Goal: Task Accomplishment & Management: Use online tool/utility

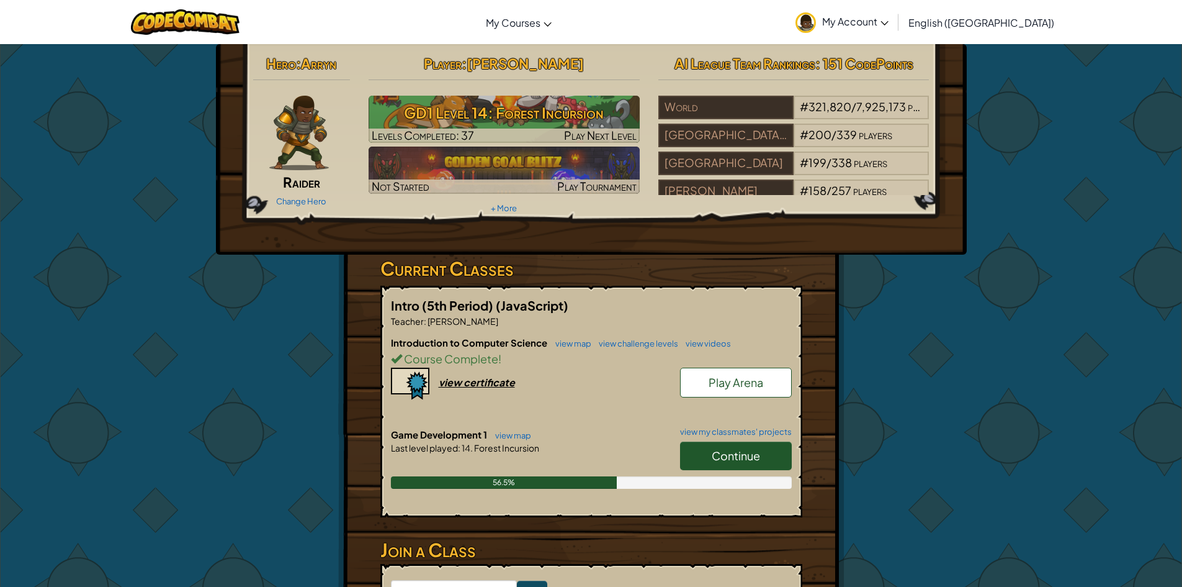
click at [758, 459] on span "Continue" at bounding box center [736, 455] width 48 height 14
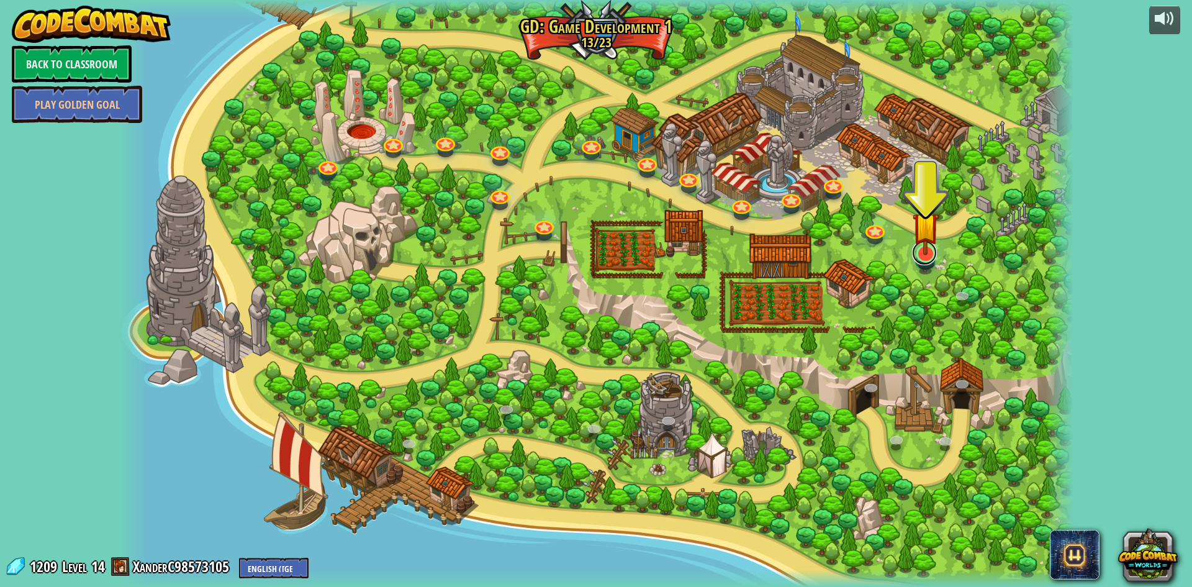
click at [927, 264] on link at bounding box center [924, 252] width 25 height 25
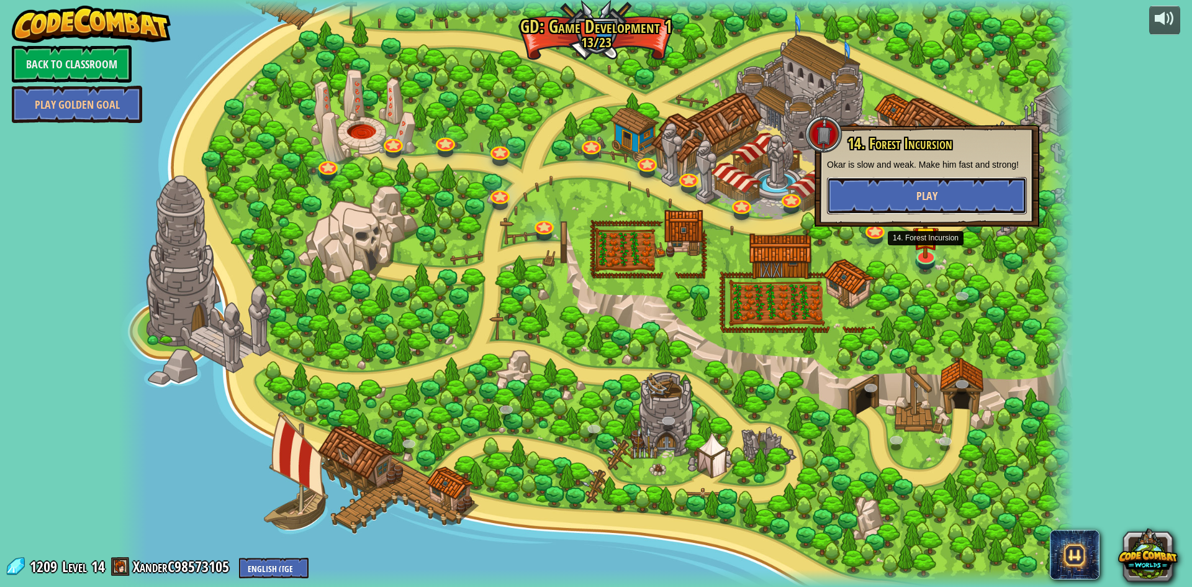
click at [929, 205] on button "Play" at bounding box center [927, 195] width 200 height 37
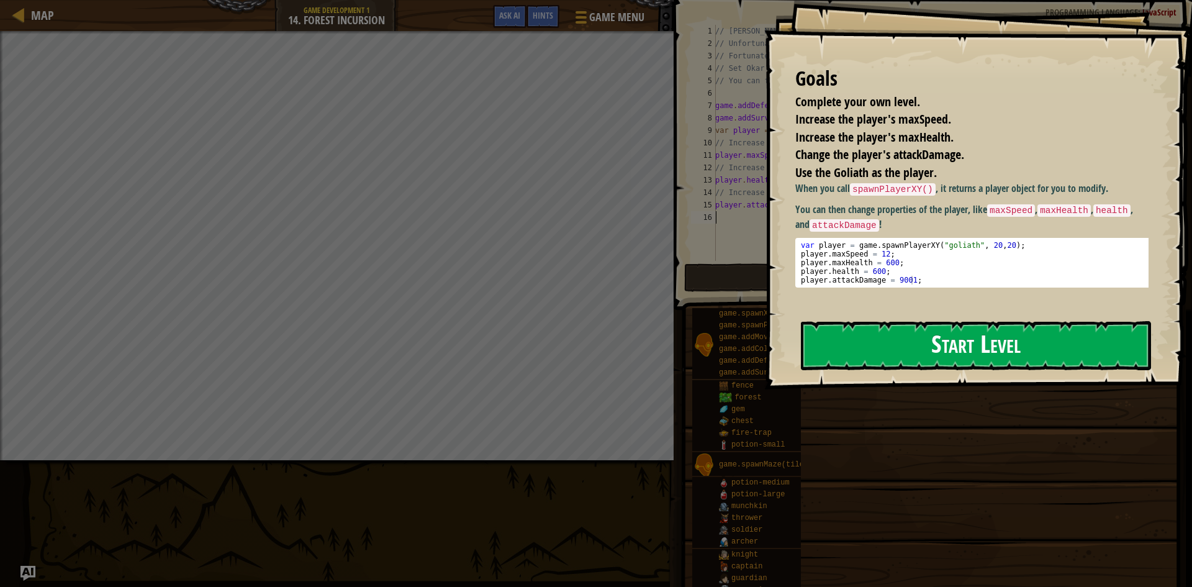
click at [920, 325] on button "Start Level" at bounding box center [976, 345] width 350 height 49
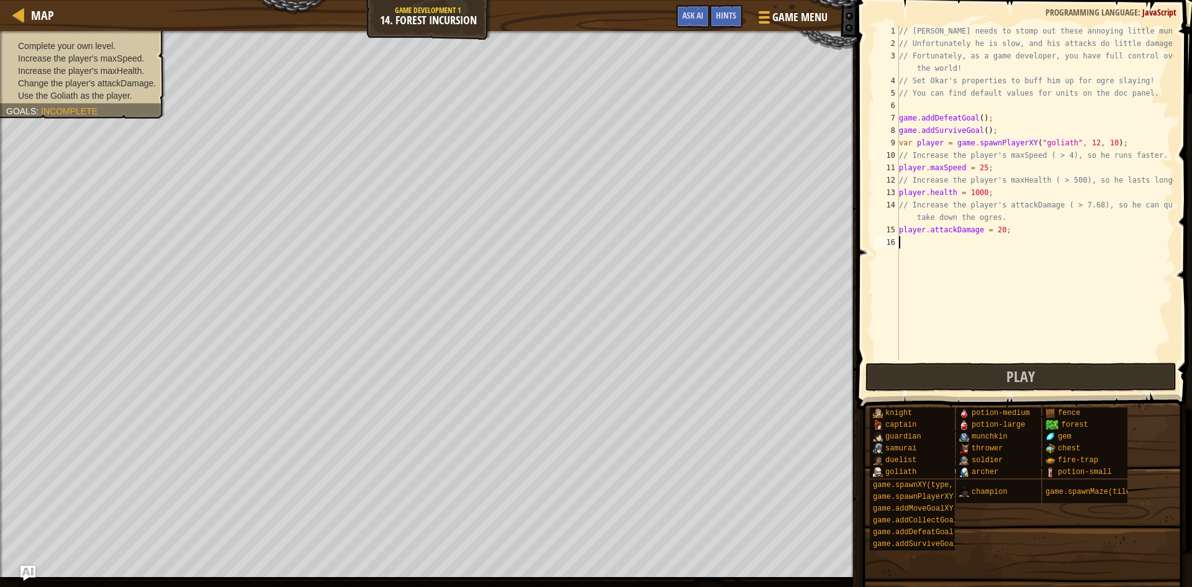
click at [926, 193] on div "// [PERSON_NAME] needs to stomp out these annoying little munchkins! // Unfortu…" at bounding box center [1034, 205] width 277 height 360
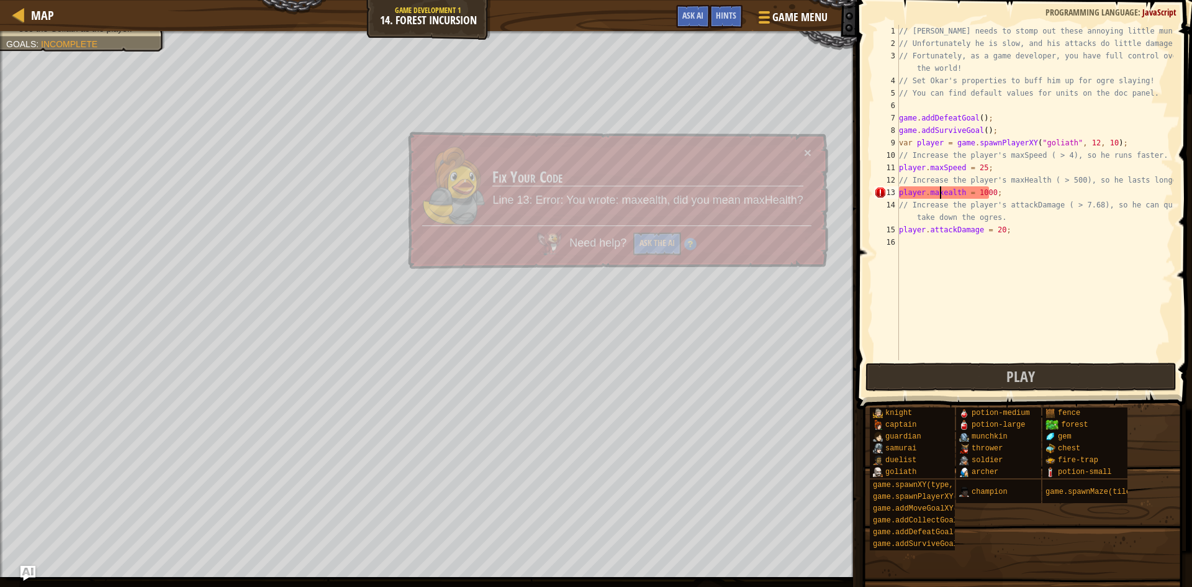
scroll to position [6, 4]
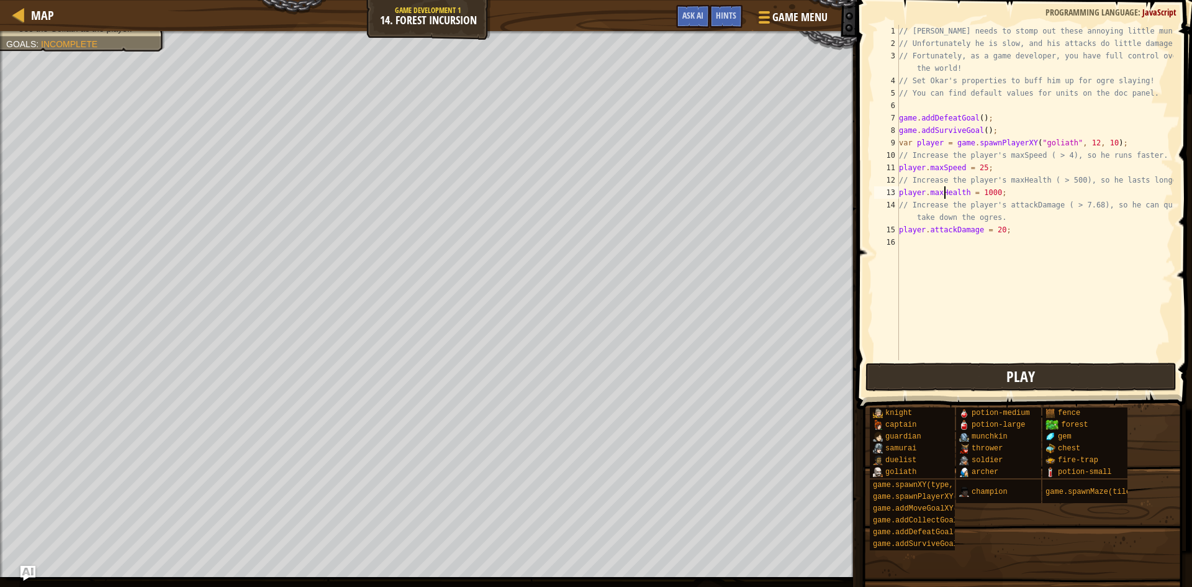
type textarea "player.maxHealth = 1000;"
click at [929, 378] on button "Play" at bounding box center [1020, 376] width 311 height 29
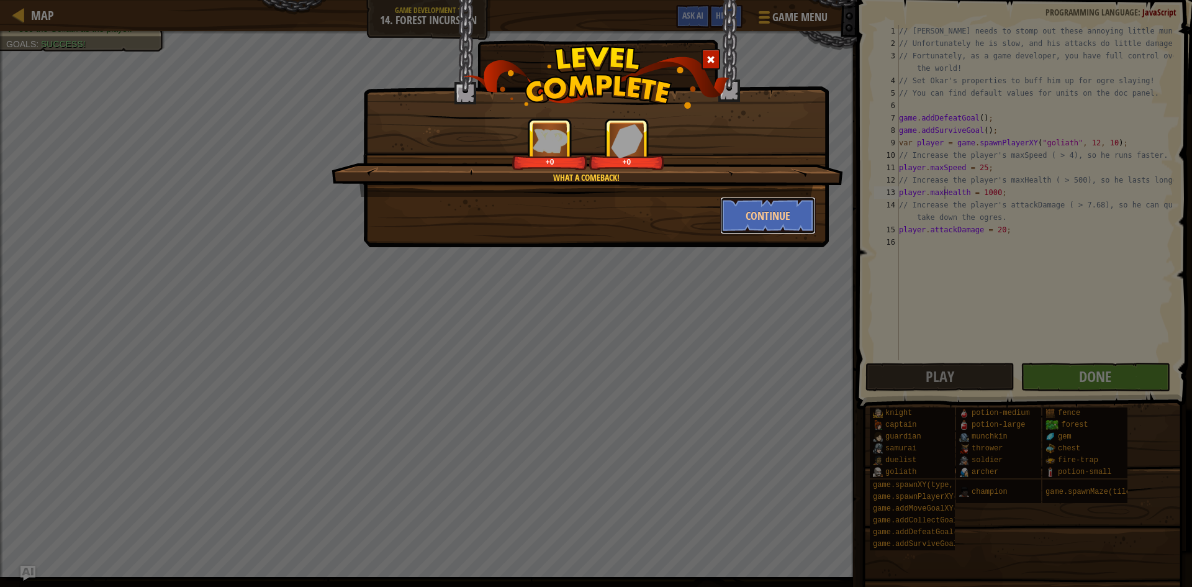
click at [771, 220] on button "Continue" at bounding box center [768, 215] width 96 height 37
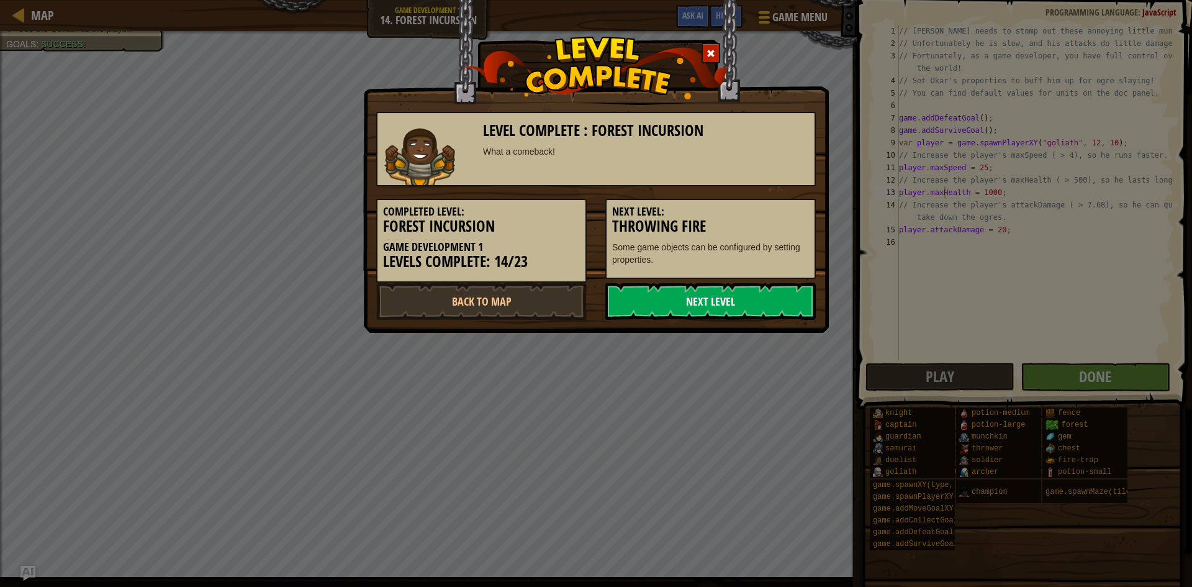
click at [750, 302] on link "Next Level" at bounding box center [710, 300] width 210 height 37
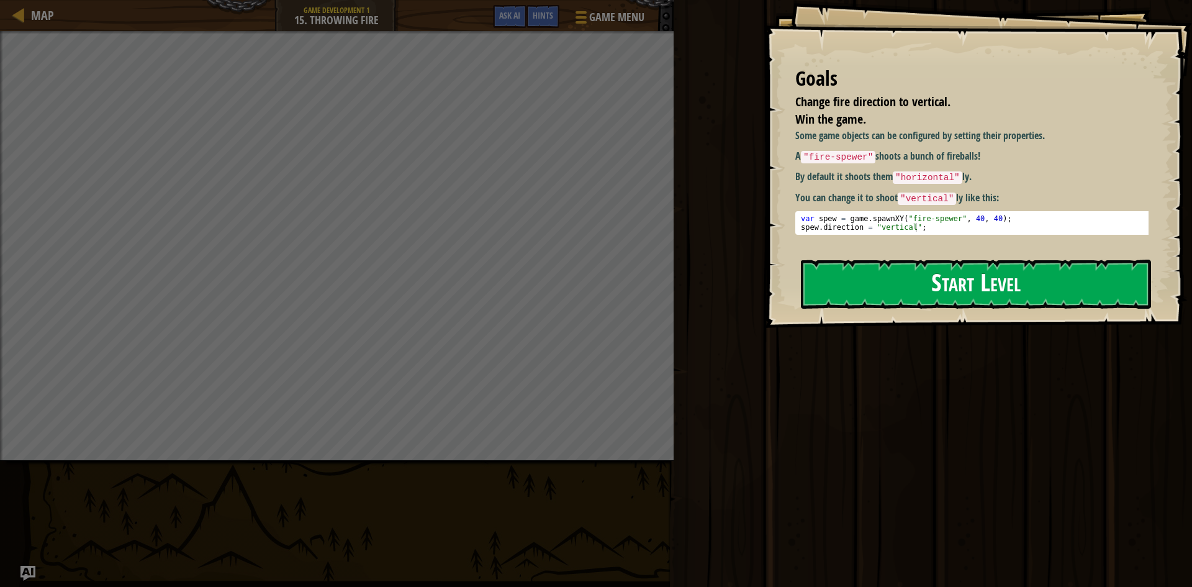
click at [927, 281] on button "Start Level" at bounding box center [976, 283] width 350 height 49
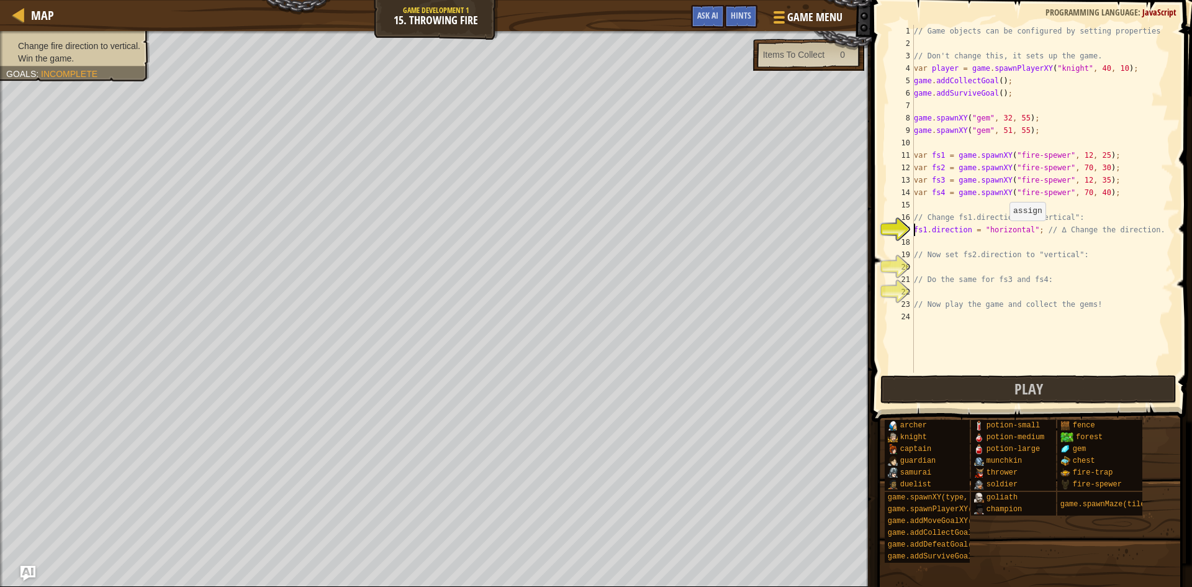
click at [1005, 233] on div "// Game objects can be configured by setting properties // Don't change this, i…" at bounding box center [1042, 211] width 262 height 372
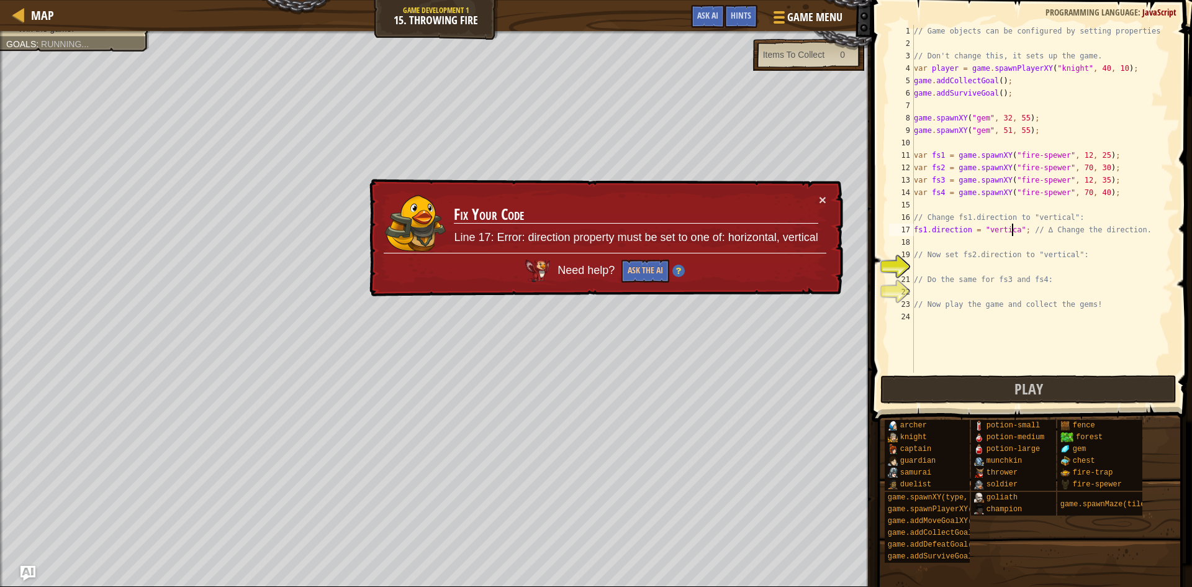
scroll to position [6, 9]
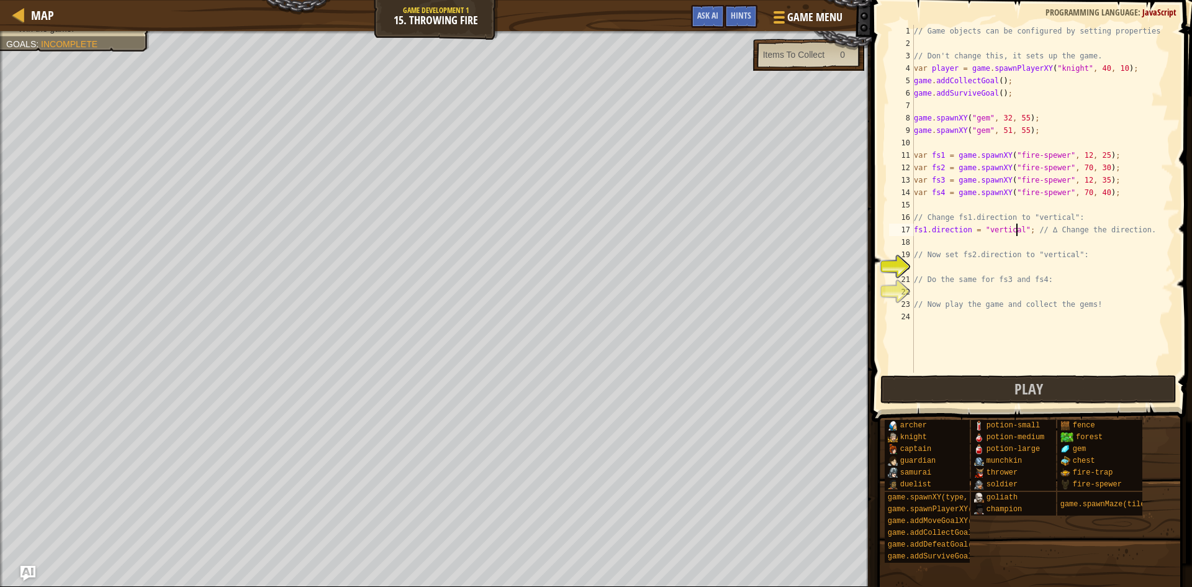
click at [924, 274] on div "// Game objects can be configured by setting properties // Don't change this, i…" at bounding box center [1042, 211] width 262 height 372
type textarea "// Do the same for fs3 and fs4:"
click at [925, 266] on div "// Game objects can be configured by setting properties // Don't change this, i…" at bounding box center [1042, 211] width 262 height 372
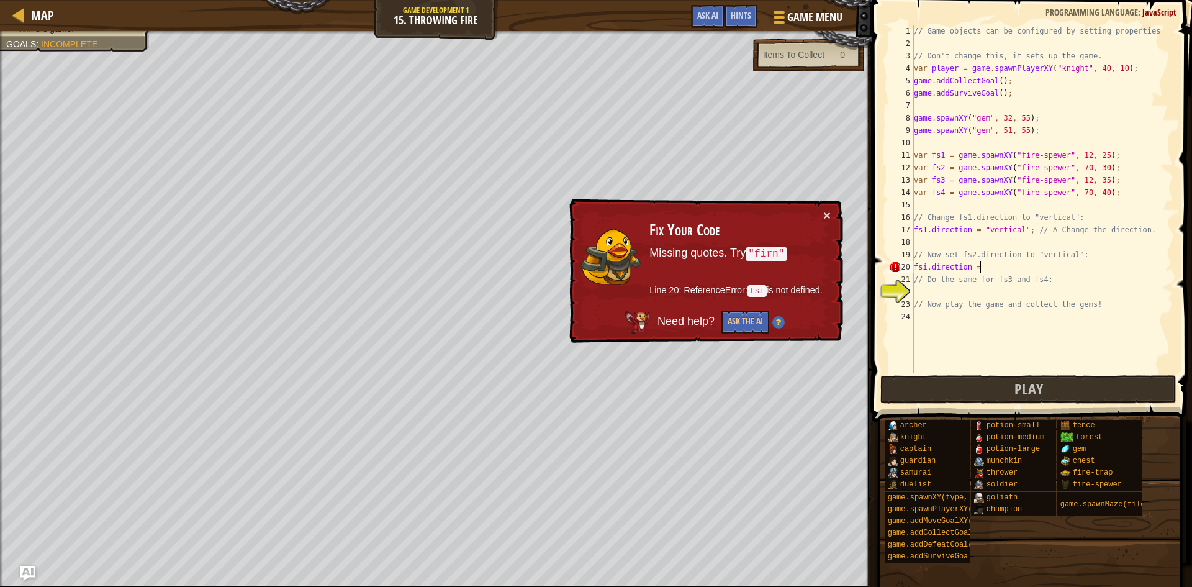
click at [924, 267] on div "// Game objects can be configured by setting properties // Don't change this, i…" at bounding box center [1042, 211] width 262 height 372
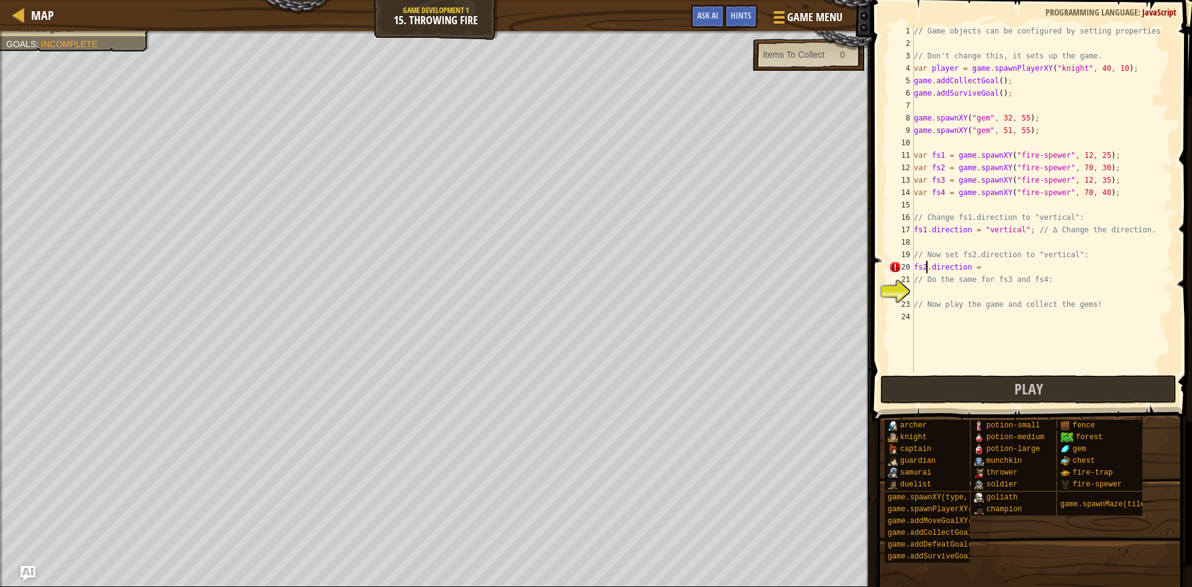
click at [985, 259] on div "// Game objects can be configured by setting properties // Don't change this, i…" at bounding box center [1042, 211] width 262 height 372
click at [988, 269] on div "// Game objects can be configured by setting properties // Don't change this, i…" at bounding box center [1042, 211] width 262 height 372
type textarea "fs2.direction = "vertical""
click at [923, 290] on div "// Game objects can be configured by setting properties // Don't change this, i…" at bounding box center [1042, 211] width 262 height 372
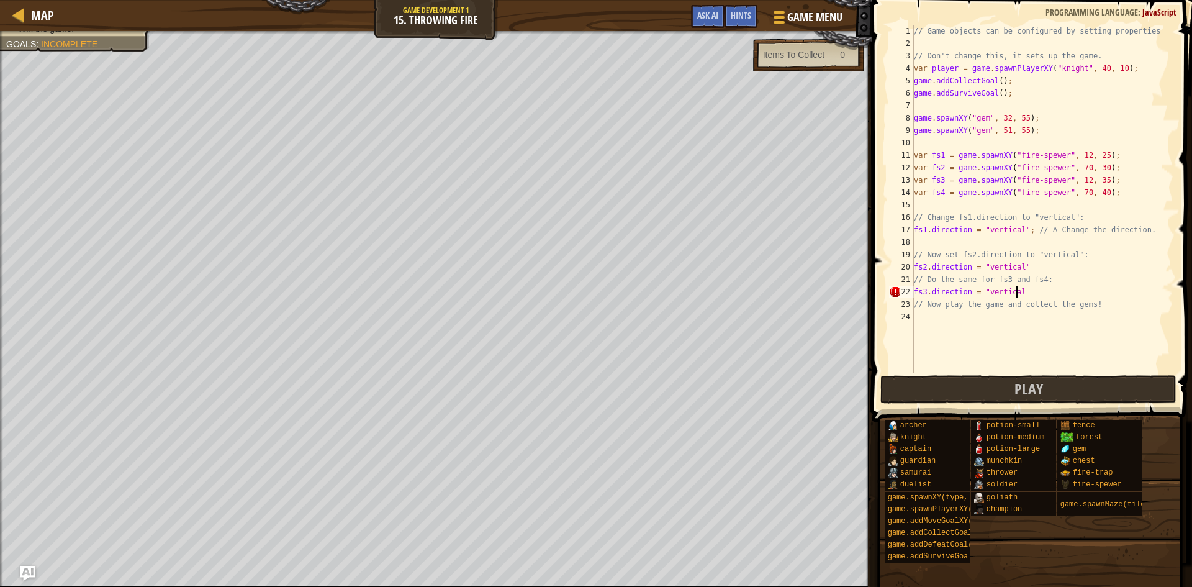
type textarea "fs3.direction = "vertical""
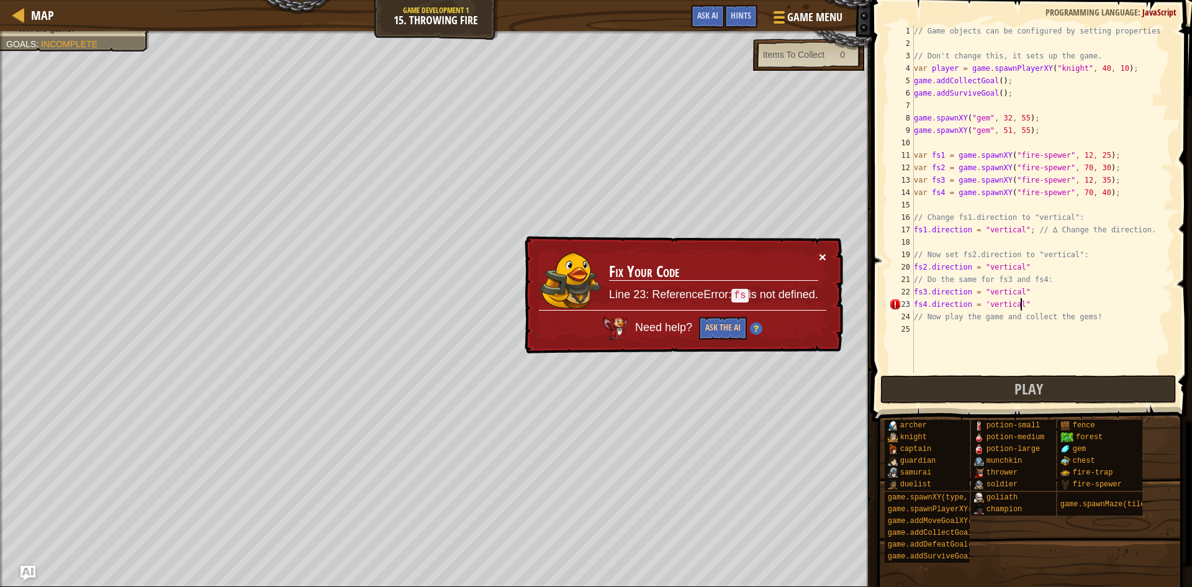
type textarea "fs4.direction = 'vertical""
click at [824, 255] on button "×" at bounding box center [823, 259] width 8 height 13
click at [821, 256] on button "×" at bounding box center [823, 258] width 8 height 13
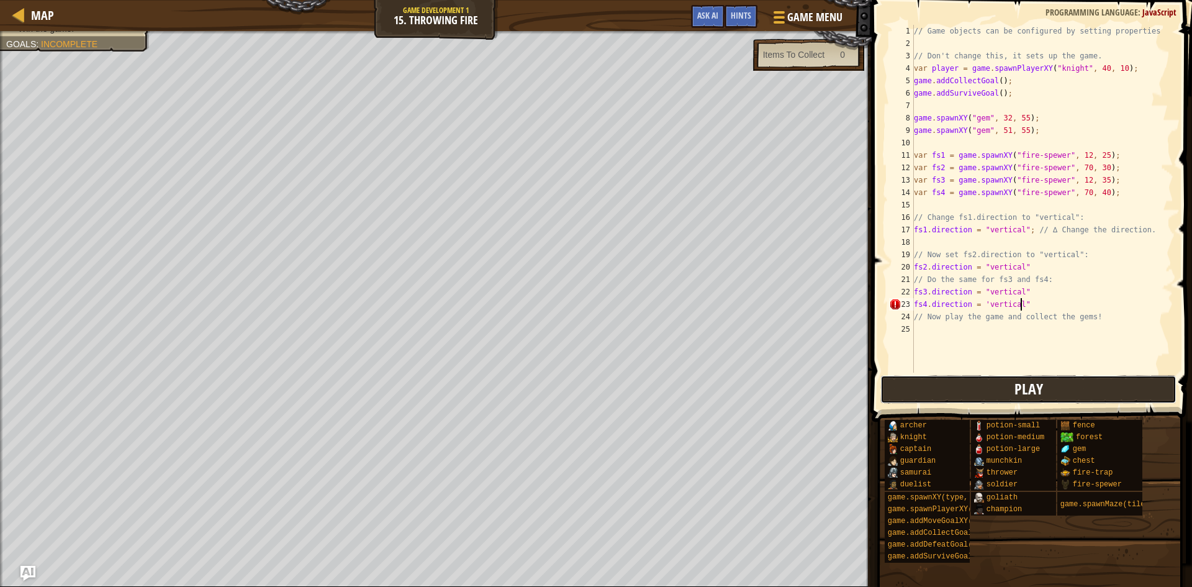
click at [942, 383] on button "Play" at bounding box center [1028, 389] width 296 height 29
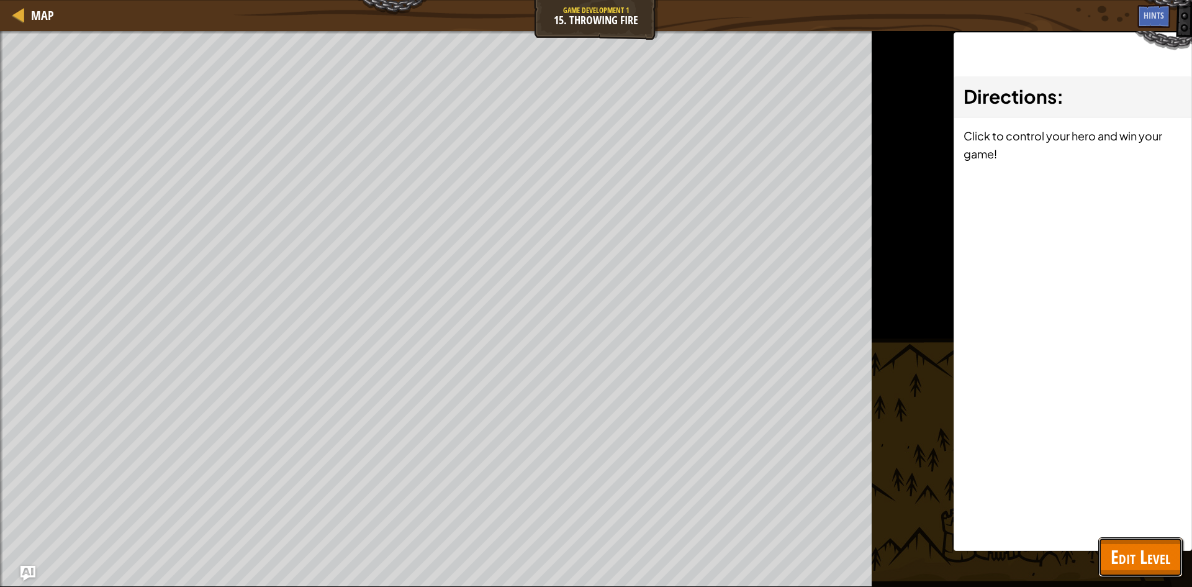
click at [1117, 556] on span "Edit Level" at bounding box center [1140, 556] width 60 height 25
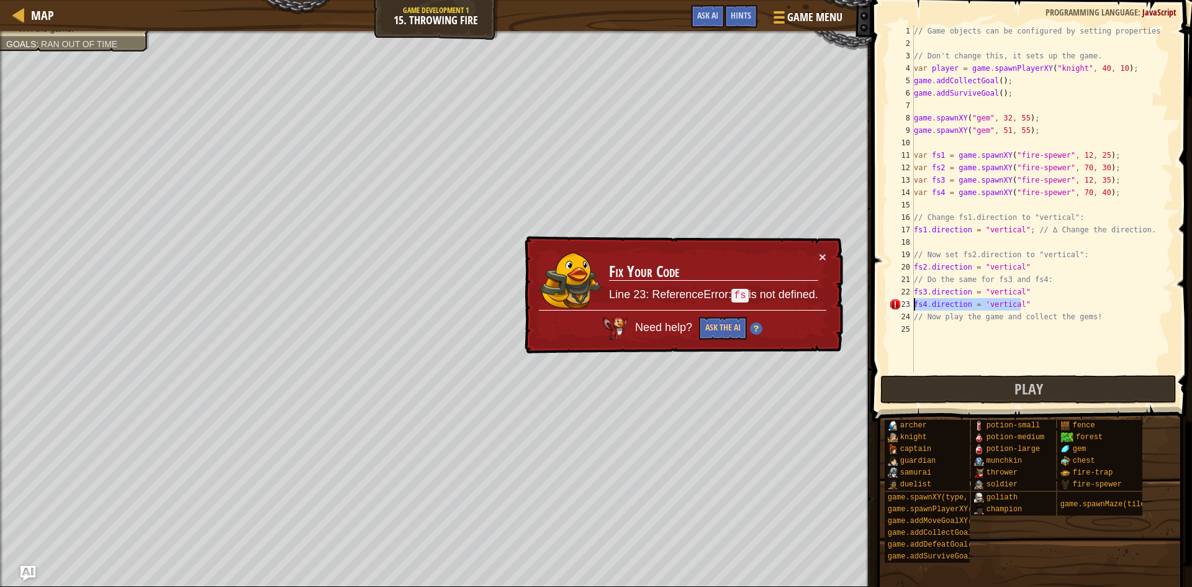
drag, startPoint x: 1022, startPoint y: 304, endPoint x: 906, endPoint y: 307, distance: 116.1
click at [906, 307] on div "fs4.direction = 'vertical" 1 2 3 4 5 6 7 8 9 10 11 12 13 14 15 16 17 18 19 20 2…" at bounding box center [1029, 199] width 287 height 348
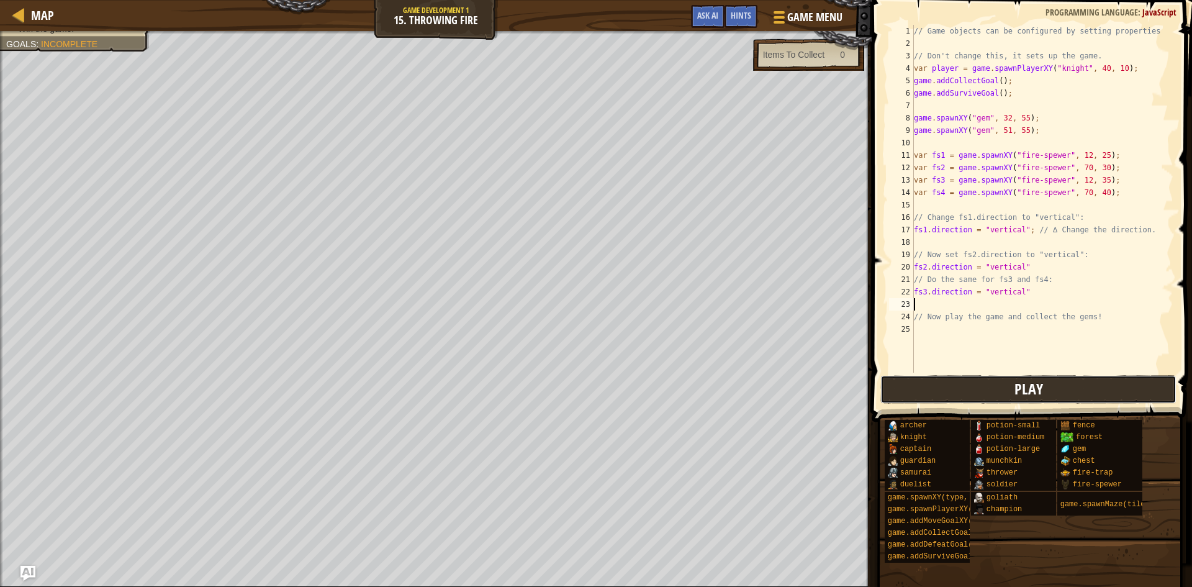
click at [946, 387] on button "Play" at bounding box center [1028, 389] width 296 height 29
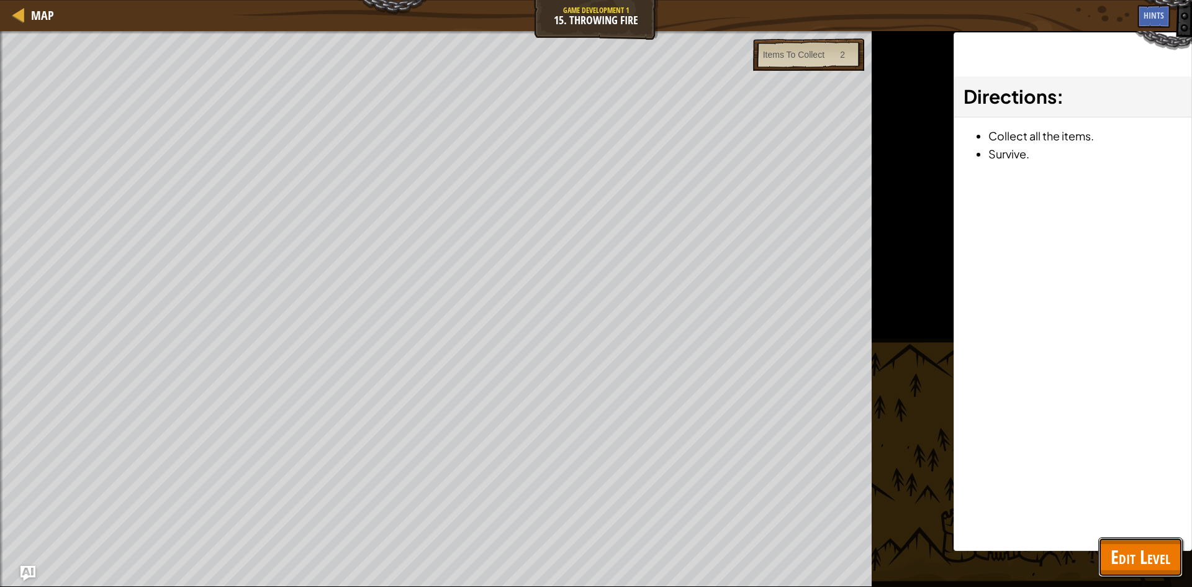
click at [1121, 561] on span "Edit Level" at bounding box center [1140, 556] width 60 height 25
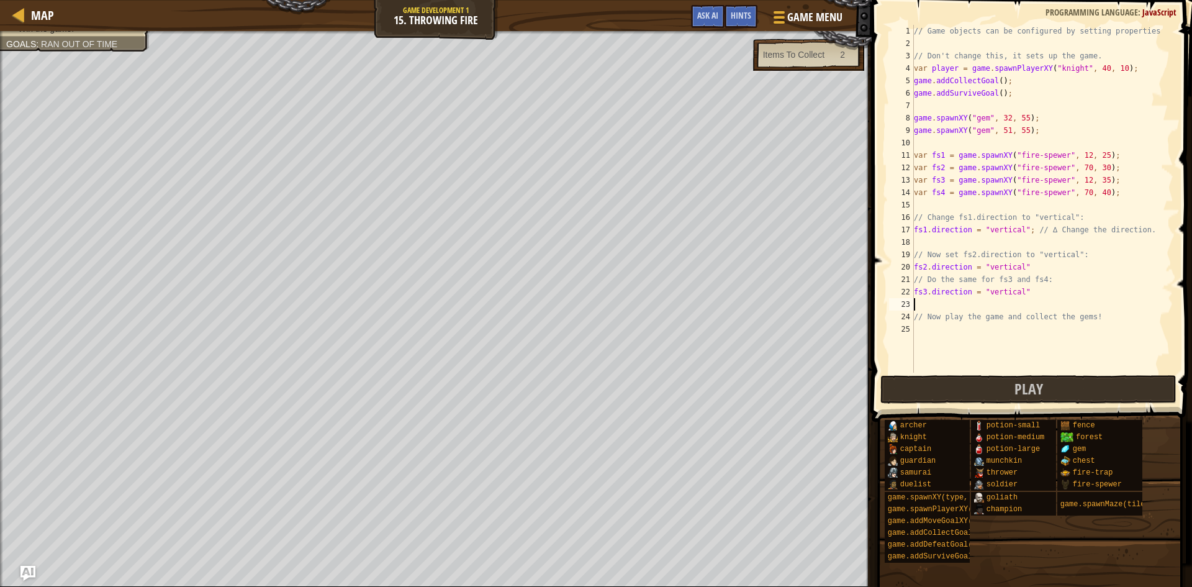
click at [912, 304] on div "23" at bounding box center [901, 304] width 25 height 12
click at [928, 295] on div "// Game objects can be configured by setting properties // Don't change this, i…" at bounding box center [1042, 211] width 262 height 372
type textarea "fs3.direction = "vertical""
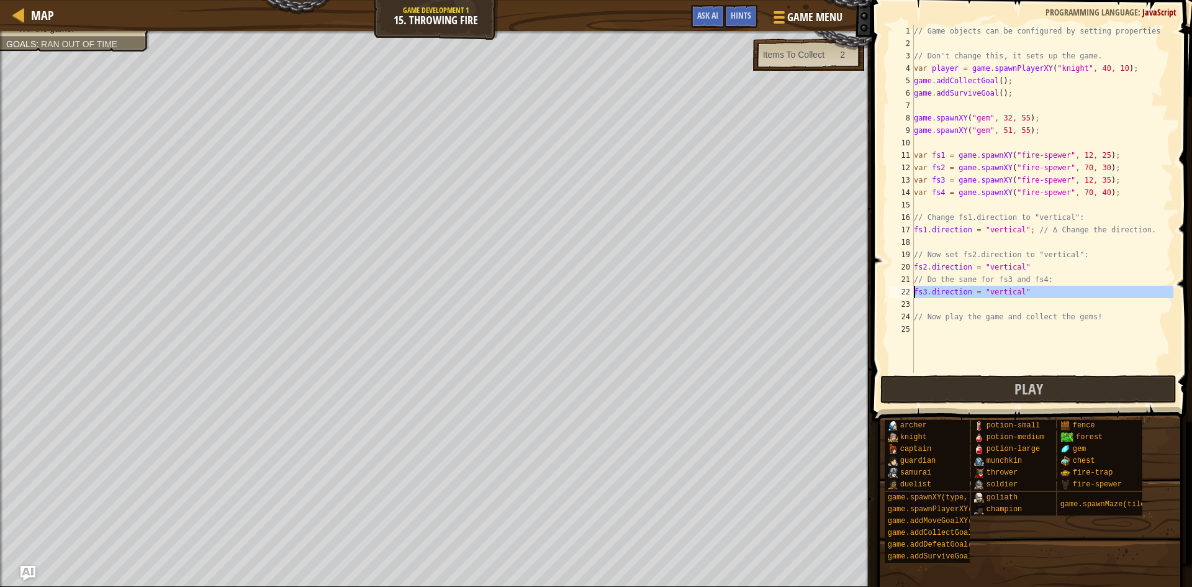
click at [925, 305] on div "// Game objects can be configured by setting properties // Don't change this, i…" at bounding box center [1042, 199] width 262 height 348
paste textarea "fs3.direction = "vertical""
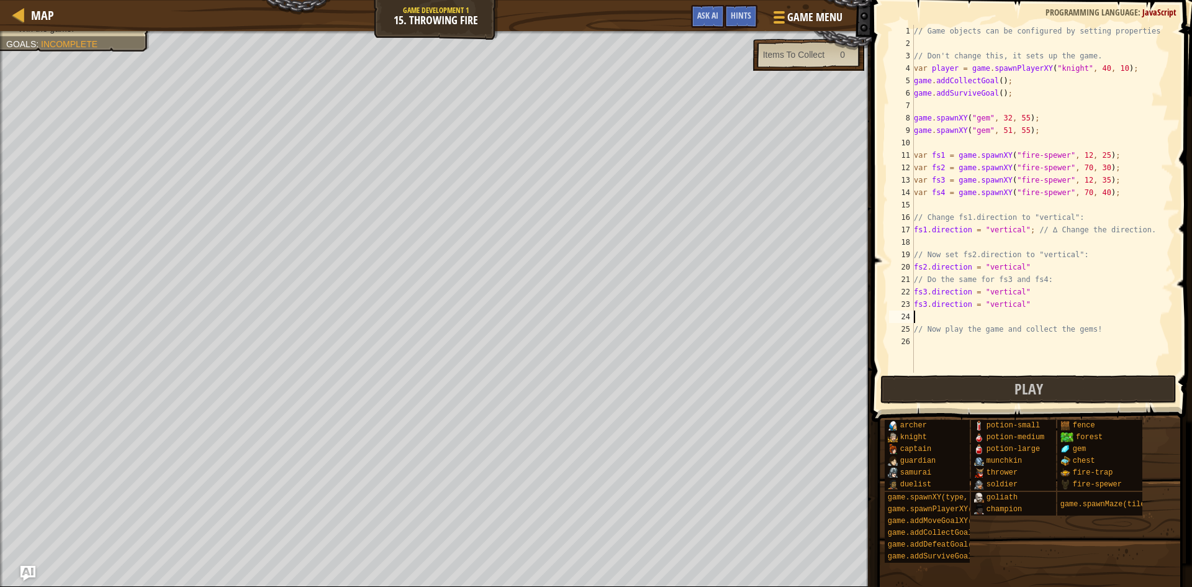
click at [923, 300] on div "// Game objects can be configured by setting properties // Don't change this, i…" at bounding box center [1042, 211] width 262 height 372
type textarea "fs4.direction = "vertical""
click at [925, 361] on div "// Game objects can be configured by setting properties // Don't change this, i…" at bounding box center [1042, 211] width 262 height 372
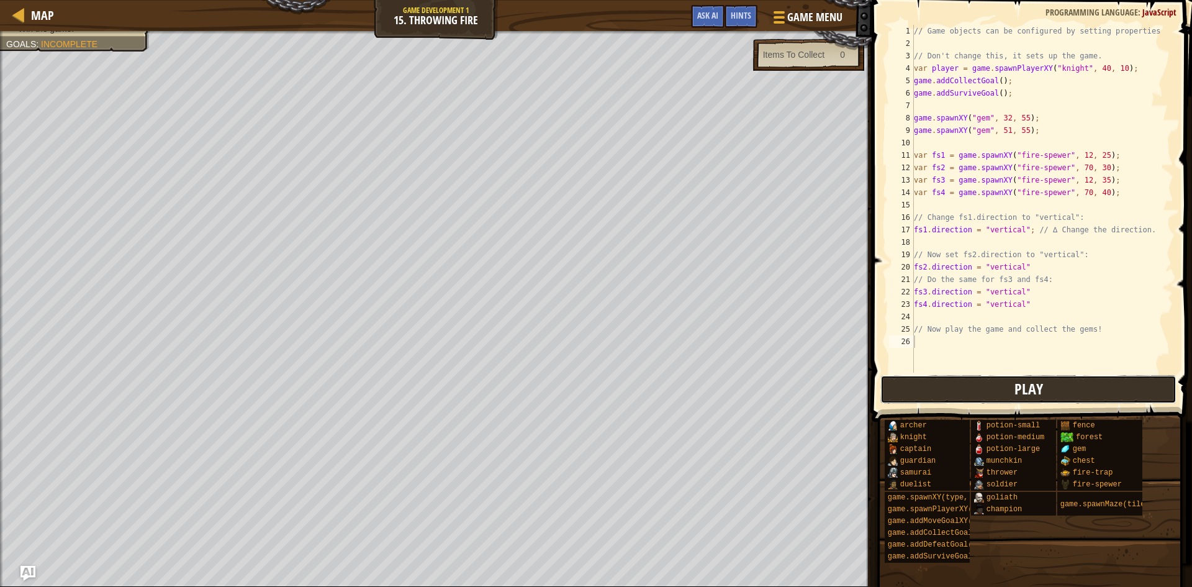
click at [931, 384] on button "Play" at bounding box center [1028, 389] width 296 height 29
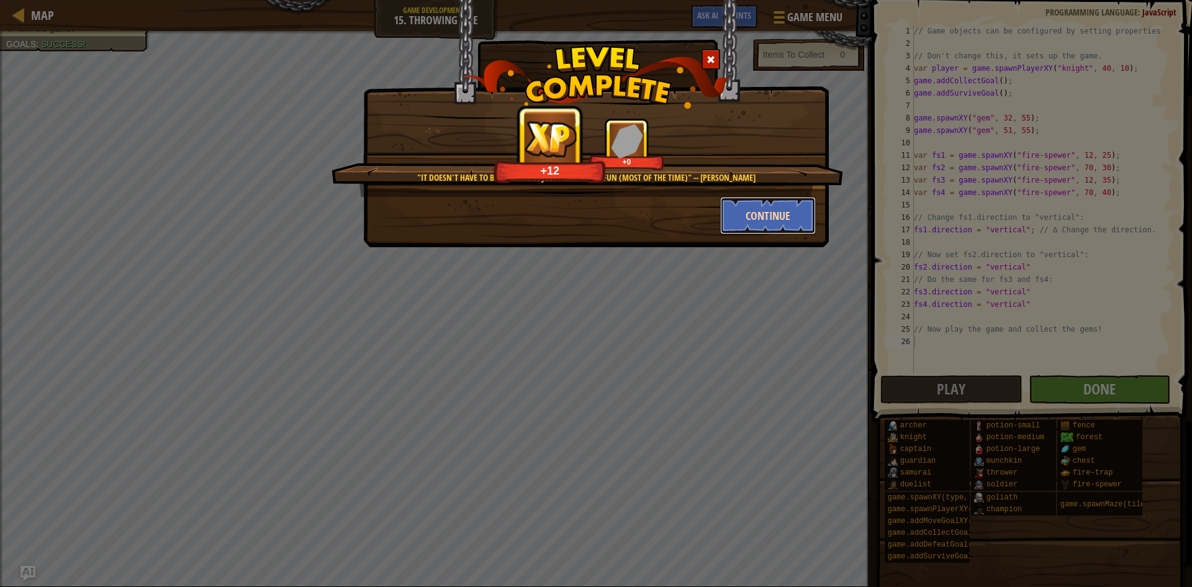
click at [763, 213] on button "Continue" at bounding box center [768, 215] width 96 height 37
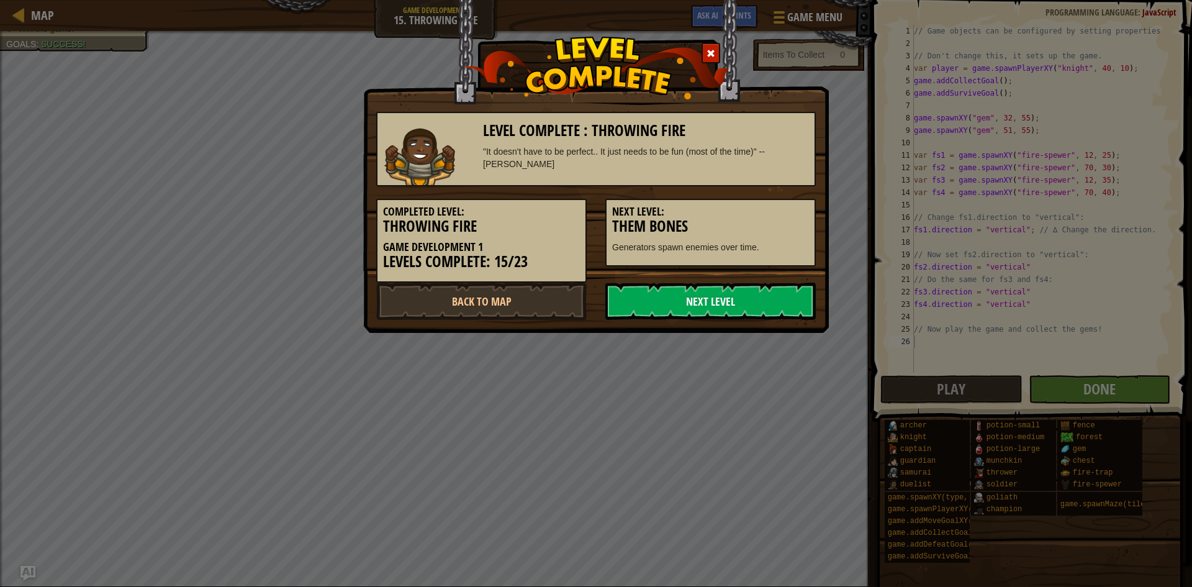
click at [757, 295] on link "Next Level" at bounding box center [710, 300] width 210 height 37
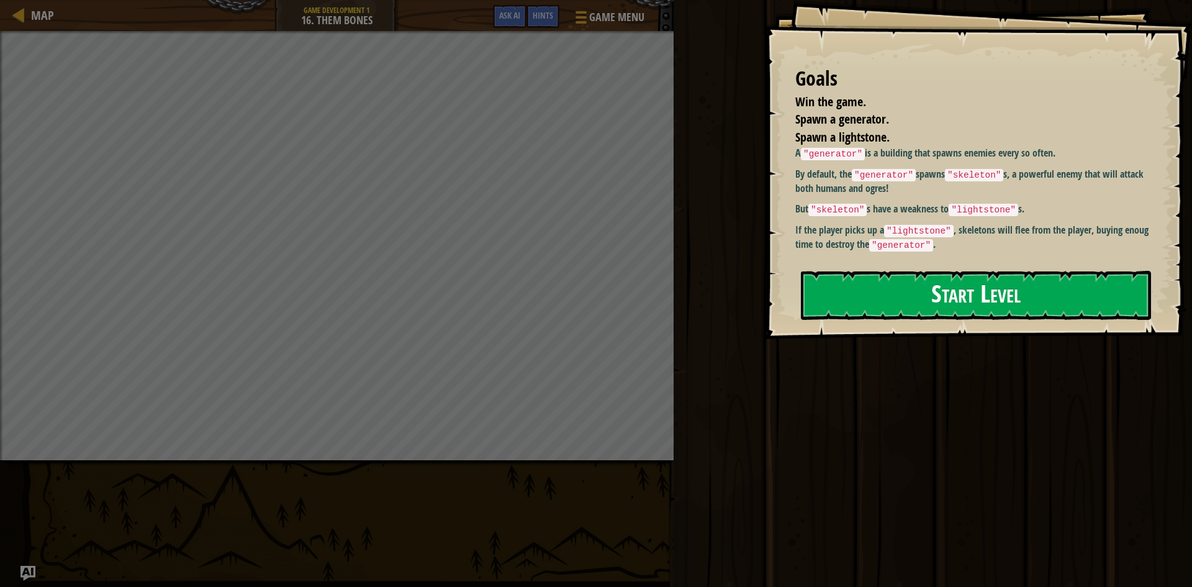
click at [863, 301] on button "Start Level" at bounding box center [976, 295] width 350 height 49
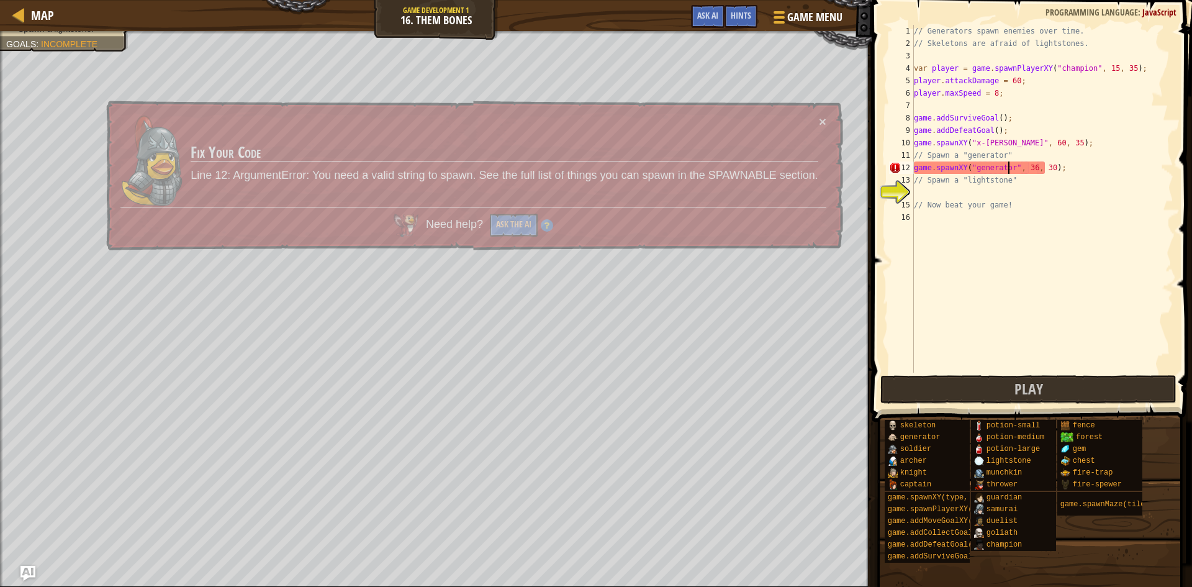
scroll to position [6, 8]
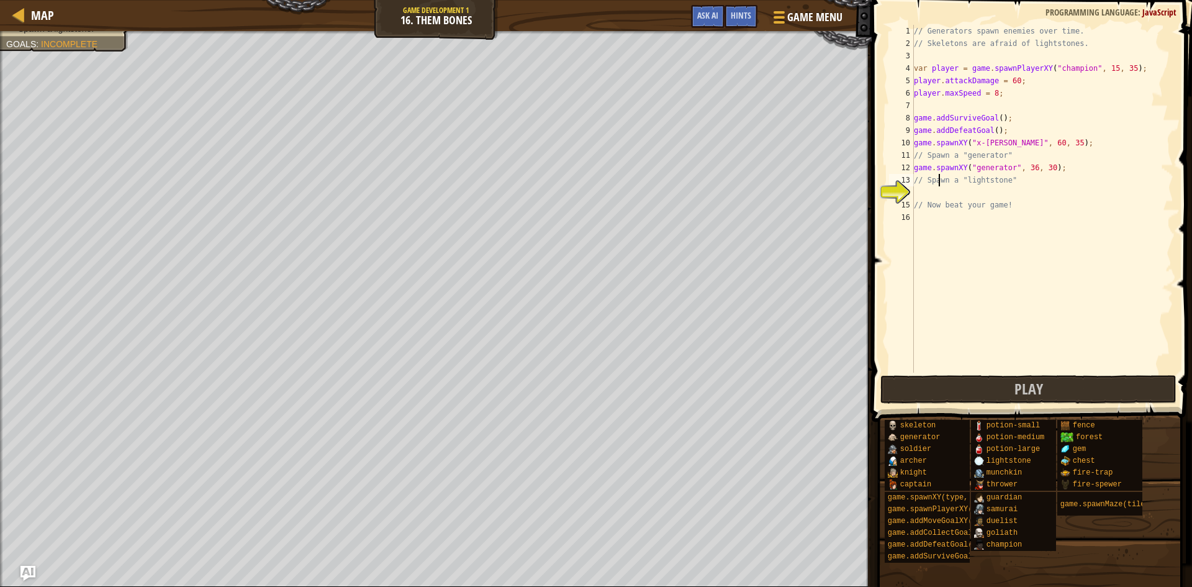
click at [937, 186] on div "// Generators spawn enemies over time. // Skeletons are afraid of lightstones. …" at bounding box center [1042, 211] width 262 height 372
type textarea "// Spawn a "lightstone""
click at [939, 197] on div "// Generators spawn enemies over time. // Skeletons are afraid of lightstones. …" at bounding box center [1042, 211] width 262 height 372
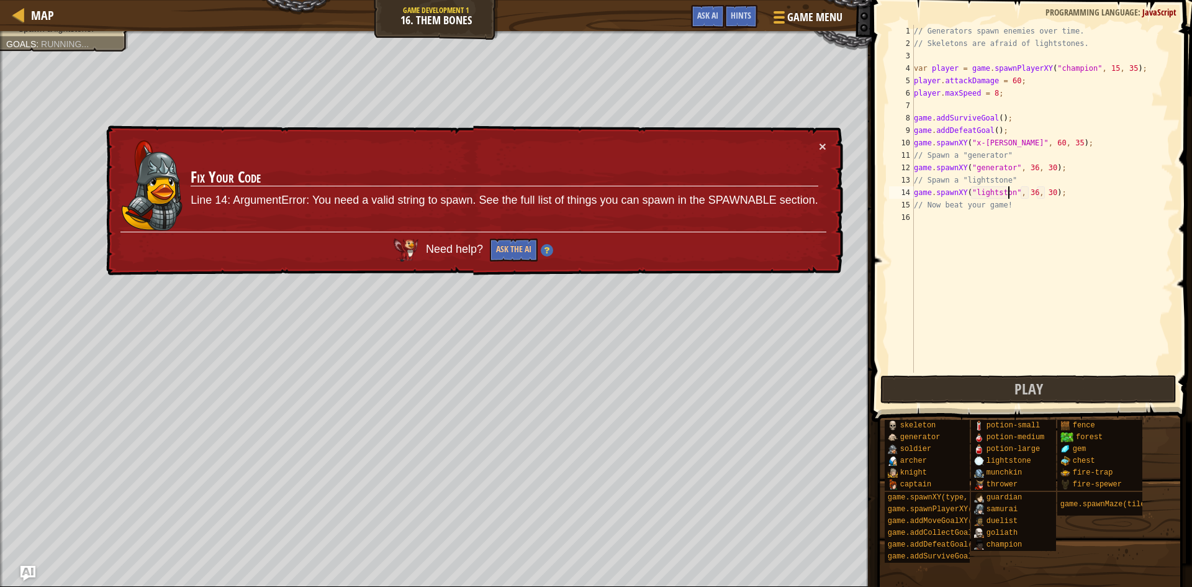
scroll to position [6, 9]
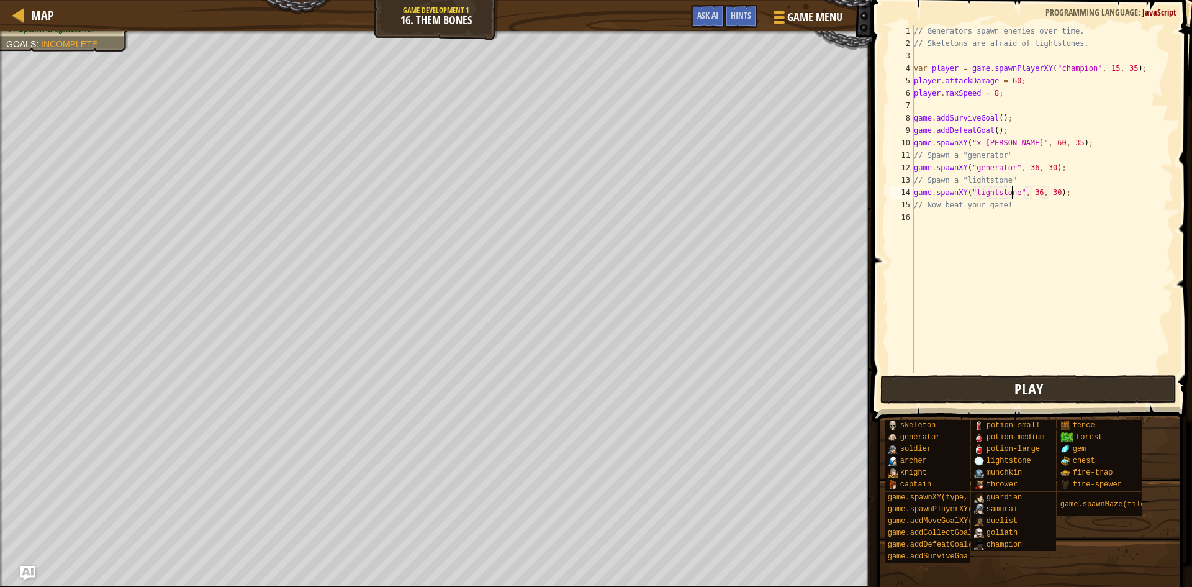
type textarea "game.spawnXY("lightstone", 36, 30);"
click at [945, 384] on button "Play" at bounding box center [1028, 389] width 296 height 29
click at [935, 389] on button "Play" at bounding box center [1028, 389] width 296 height 29
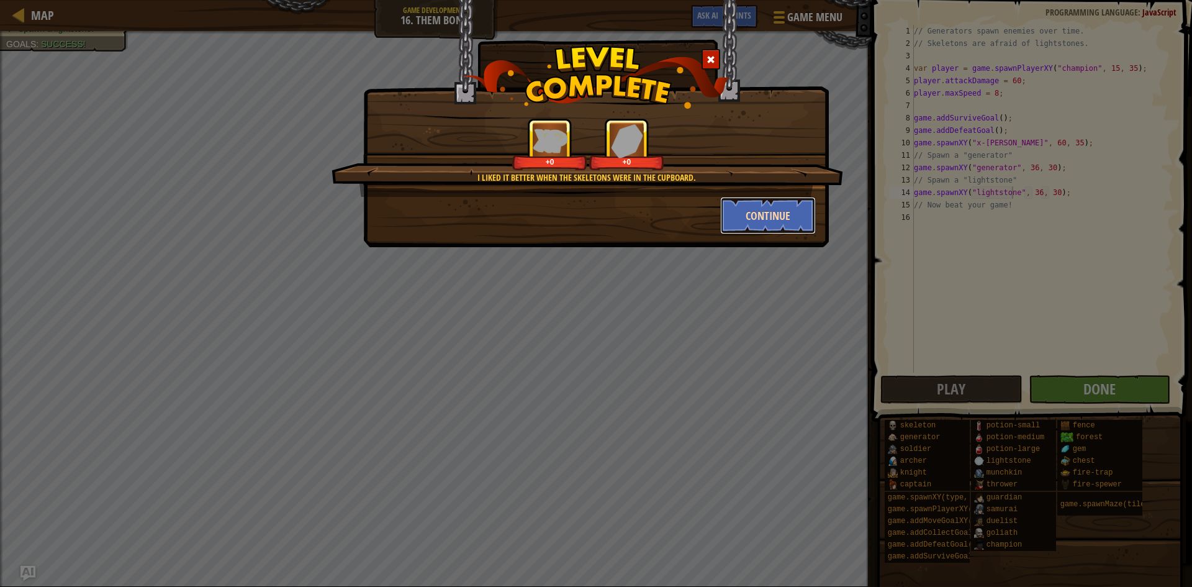
click at [772, 211] on button "Continue" at bounding box center [768, 215] width 96 height 37
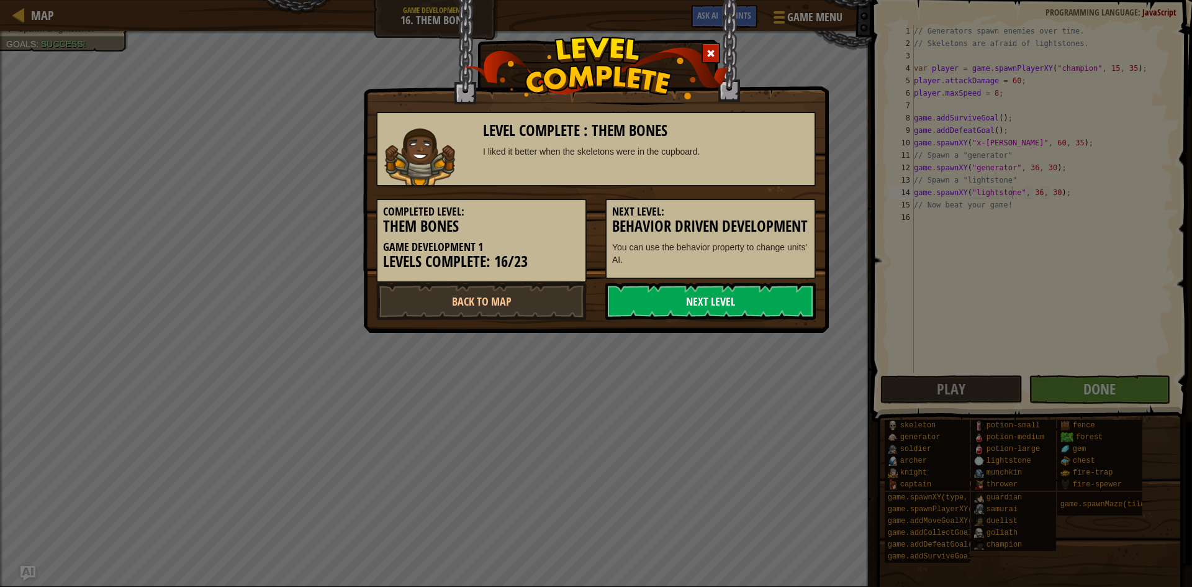
click at [755, 320] on link "Next Level" at bounding box center [710, 300] width 210 height 37
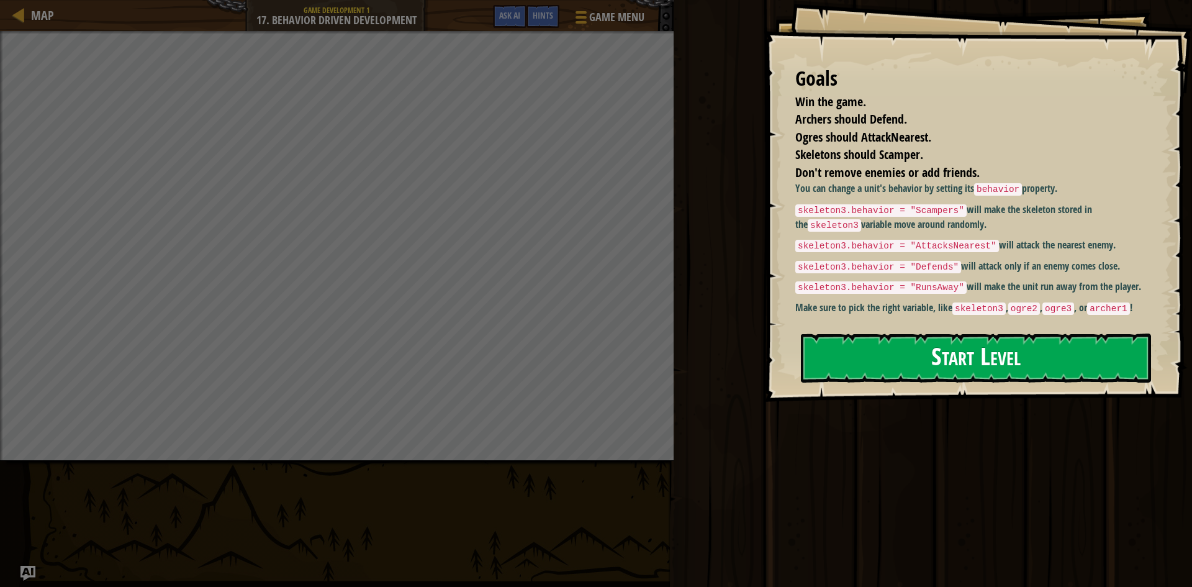
click at [929, 358] on button "Start Level" at bounding box center [976, 357] width 350 height 49
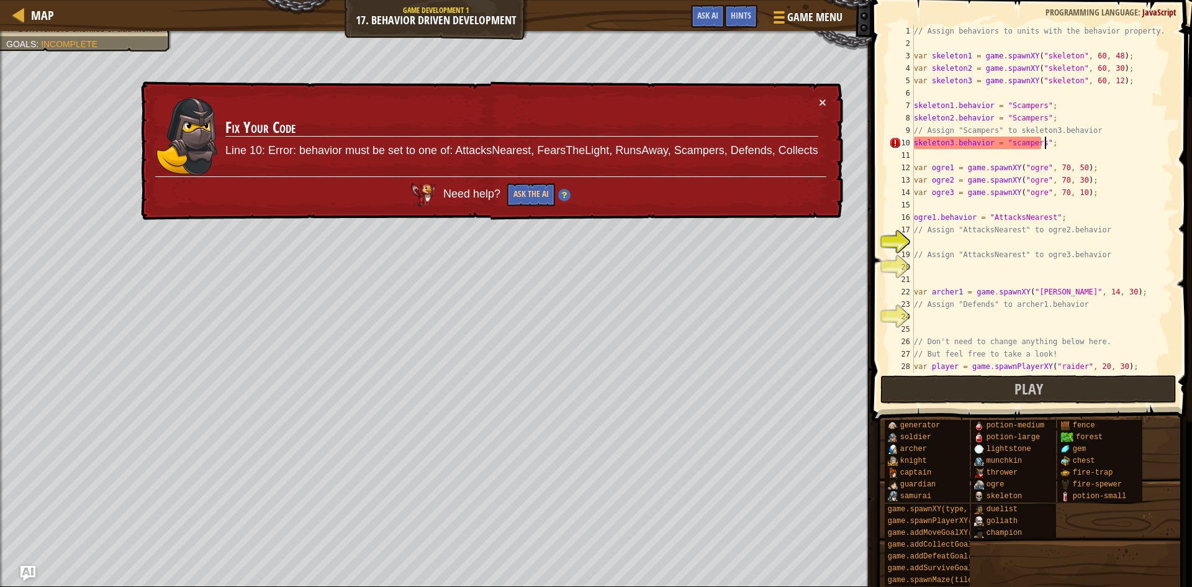
scroll to position [6, 10]
click at [819, 99] on button "×" at bounding box center [822, 103] width 7 height 13
click at [1006, 145] on div "// Assign behaviors to units with the behavior property. var skeleton1 = game .…" at bounding box center [1037, 211] width 253 height 372
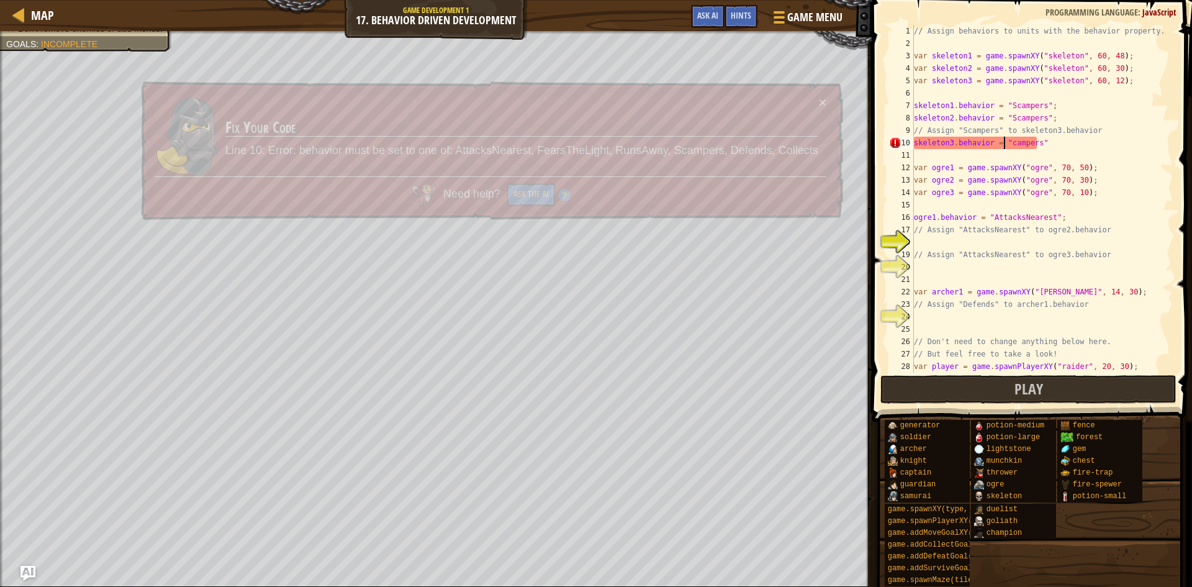
scroll to position [6, 8]
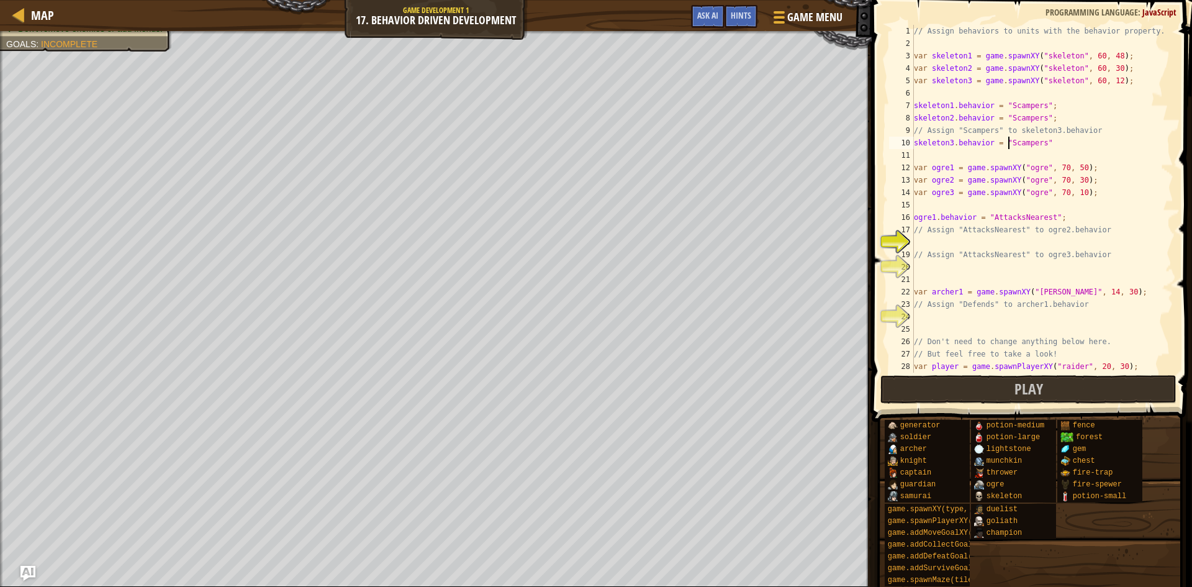
click at [943, 230] on div "// Assign behaviors to units with the behavior property. var skeleton1 = game .…" at bounding box center [1037, 211] width 253 height 372
type textarea "// Assign "AttacksNearest" to ogre2.behavior"
click at [943, 240] on div "// Assign behaviors to units with the behavior property. var skeleton1 = game .…" at bounding box center [1037, 211] width 253 height 372
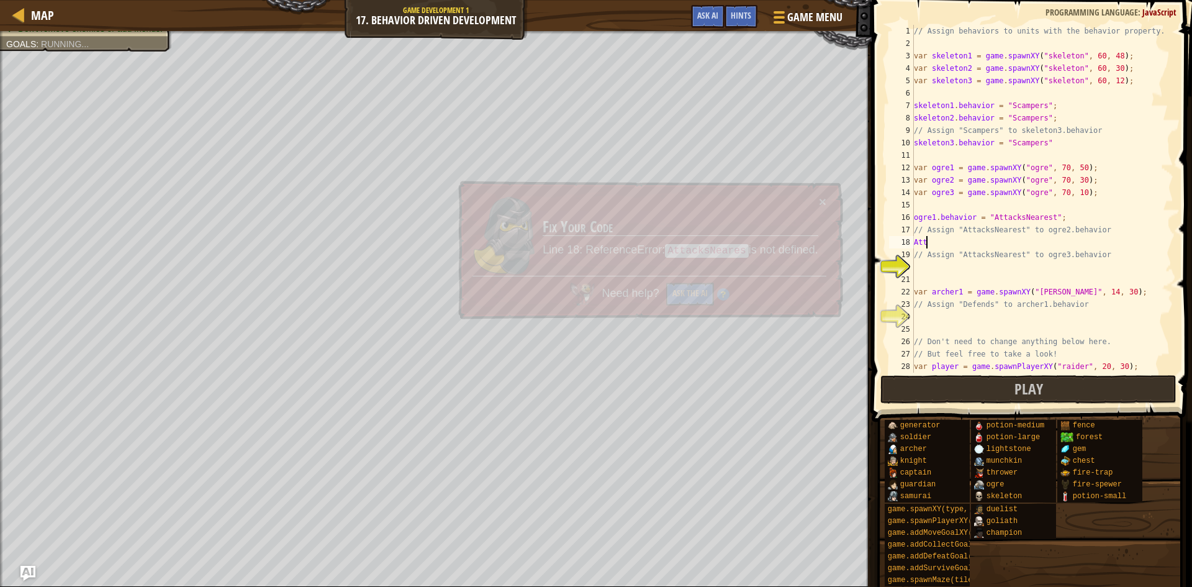
type textarea "A"
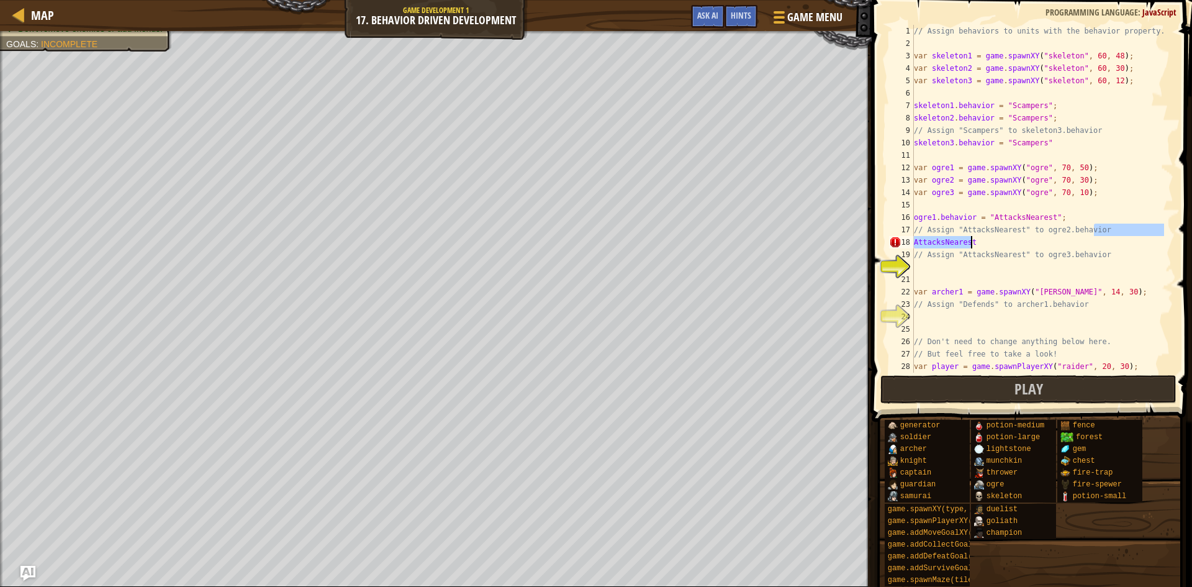
type textarea "// Assign "AttacksNearest" to ogre2.behavior"
type textarea "ogre2.behavior = "AttacksNearest""
click at [925, 266] on div "// Assign behaviors to units with the behavior property. var skeleton1 = game .…" at bounding box center [1037, 211] width 253 height 372
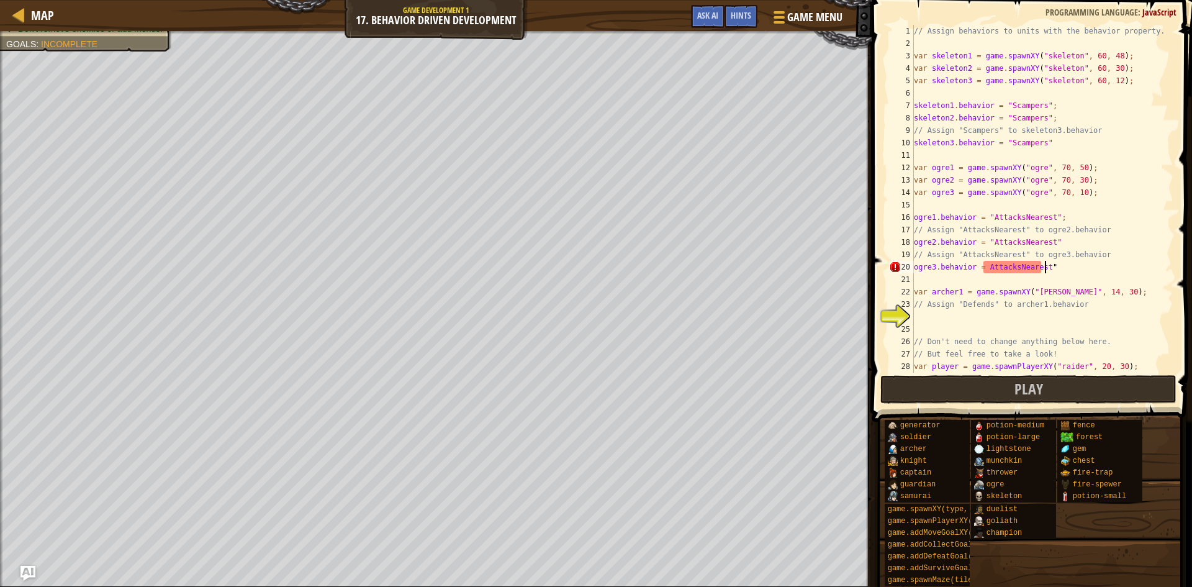
scroll to position [6, 11]
click at [980, 271] on div "// Assign behaviors to units with the behavior property. var skeleton1 = game .…" at bounding box center [1037, 211] width 253 height 372
type textarea "ogre3.behavior = "AttacksNearest""
click at [932, 330] on div "// Assign behaviors to units with the behavior property. var skeleton1 = game .…" at bounding box center [1037, 211] width 253 height 372
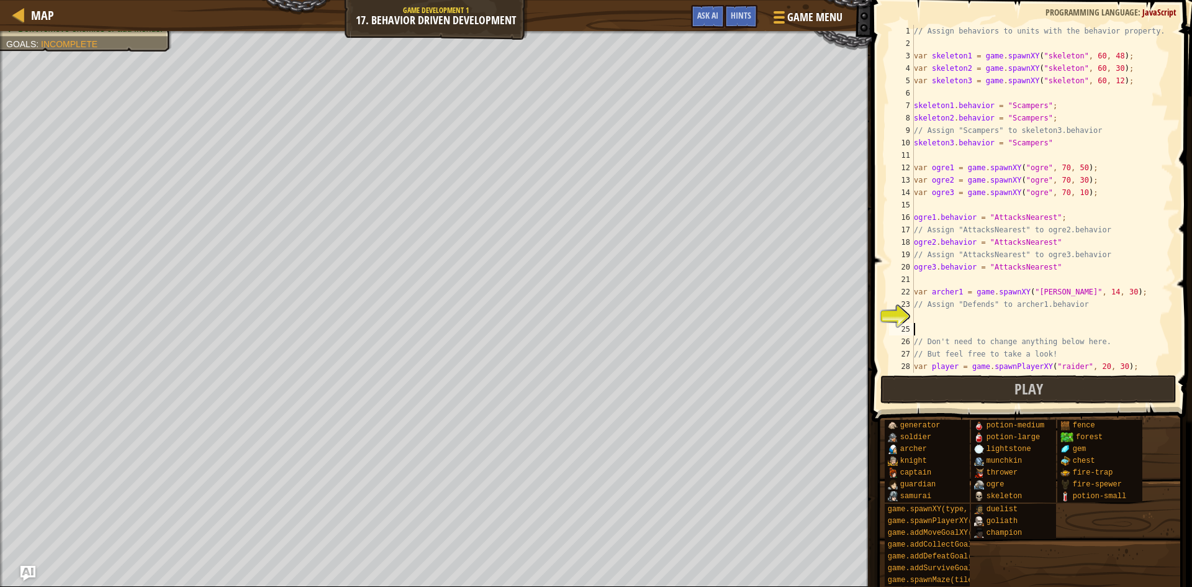
scroll to position [6, 0]
click at [913, 326] on div "25" at bounding box center [901, 329] width 25 height 12
type textarea "// Don't need to change anything below here."
click at [918, 315] on div "// Assign behaviors to units with the behavior property. var skeleton1 = game .…" at bounding box center [1037, 211] width 253 height 372
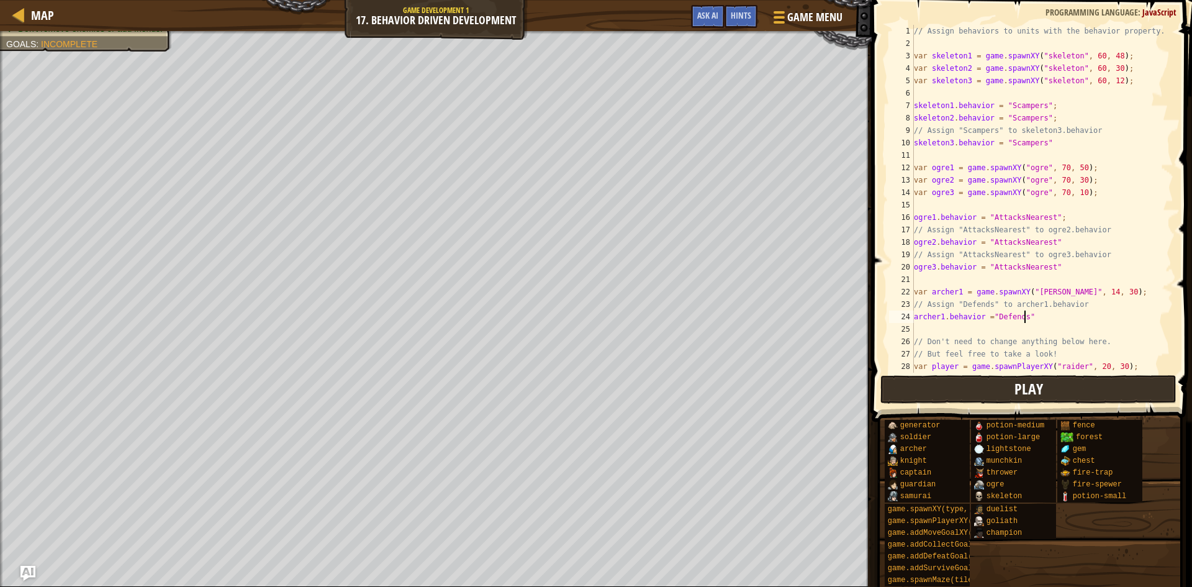
type textarea "archer1.behavior ="Defends""
click at [942, 392] on button "Play" at bounding box center [1028, 389] width 296 height 29
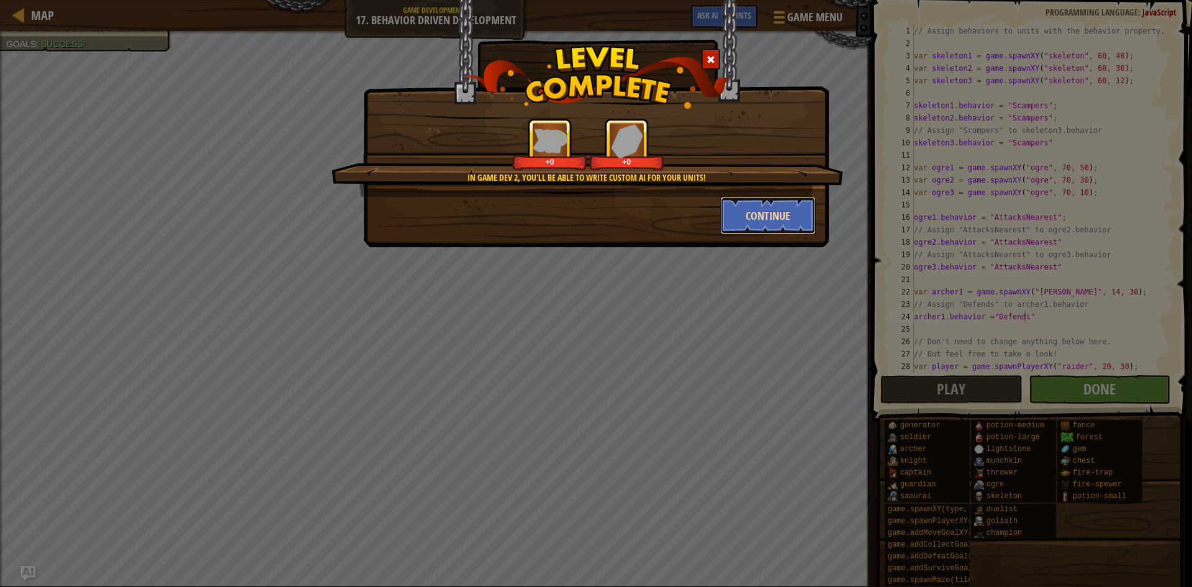
click at [785, 214] on button "Continue" at bounding box center [768, 215] width 96 height 37
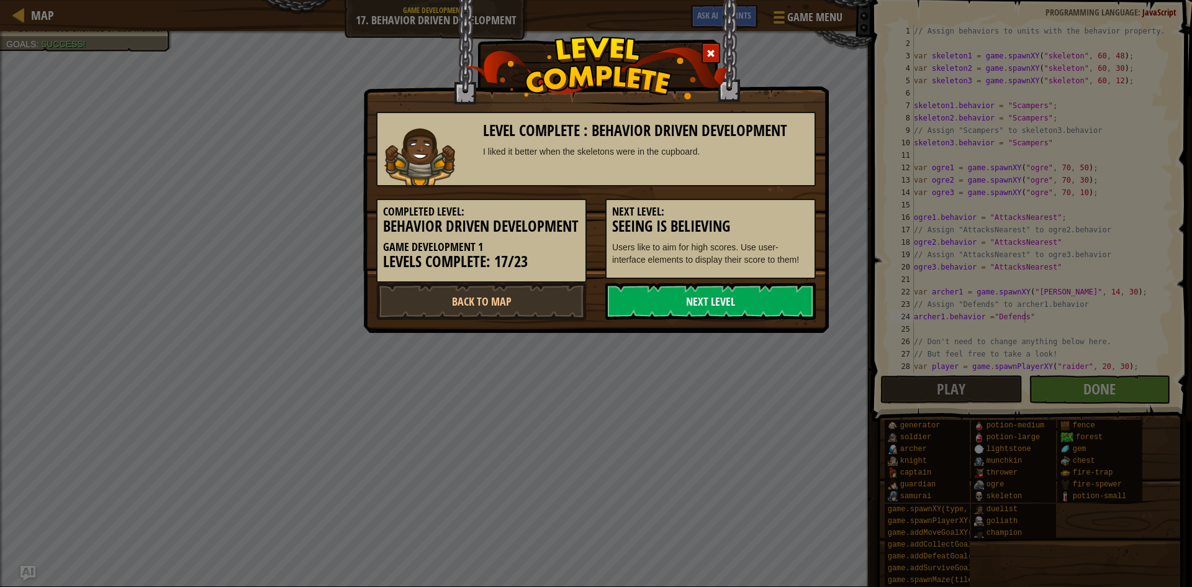
click at [744, 310] on link "Next Level" at bounding box center [710, 300] width 210 height 37
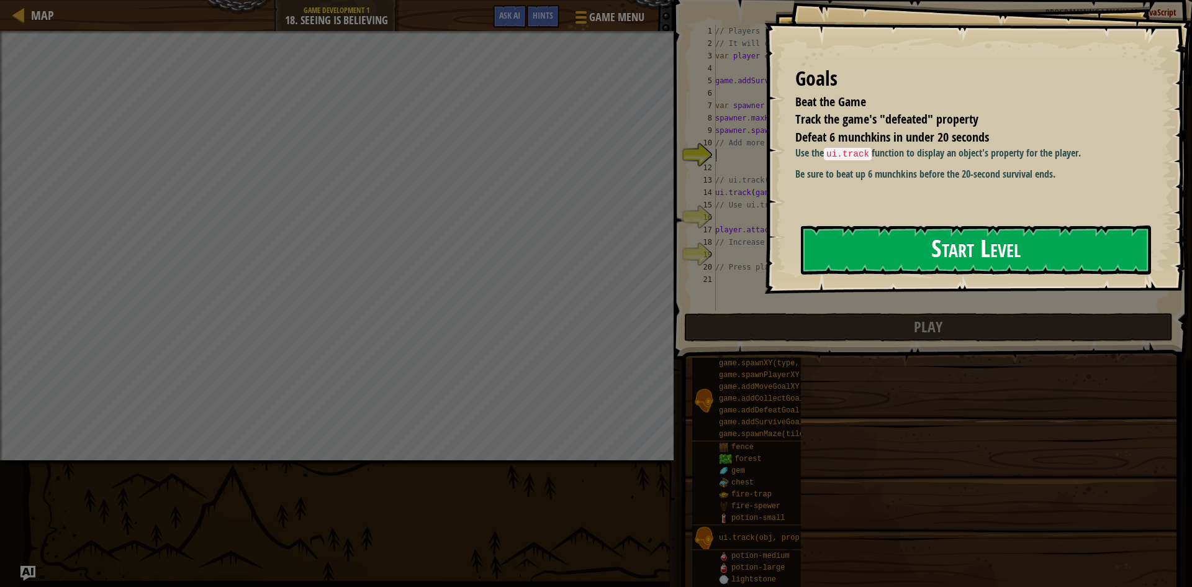
click at [912, 258] on button "Start Level" at bounding box center [976, 249] width 350 height 49
